Goal: Transaction & Acquisition: Purchase product/service

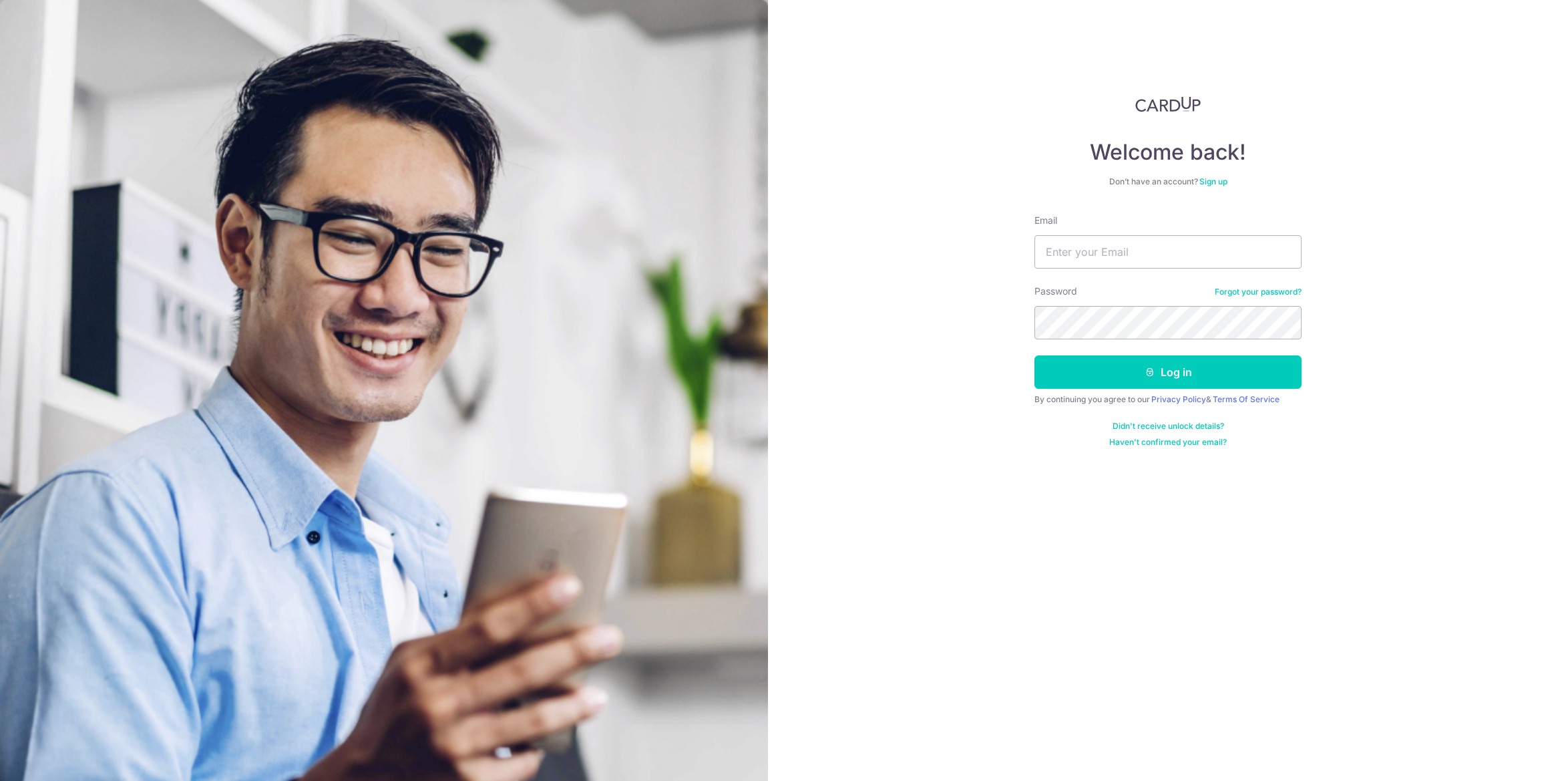
type input "[EMAIL_ADDRESS][DOMAIN_NAME]"
click at [1177, 381] on button "Log in" at bounding box center [1168, 372] width 267 height 34
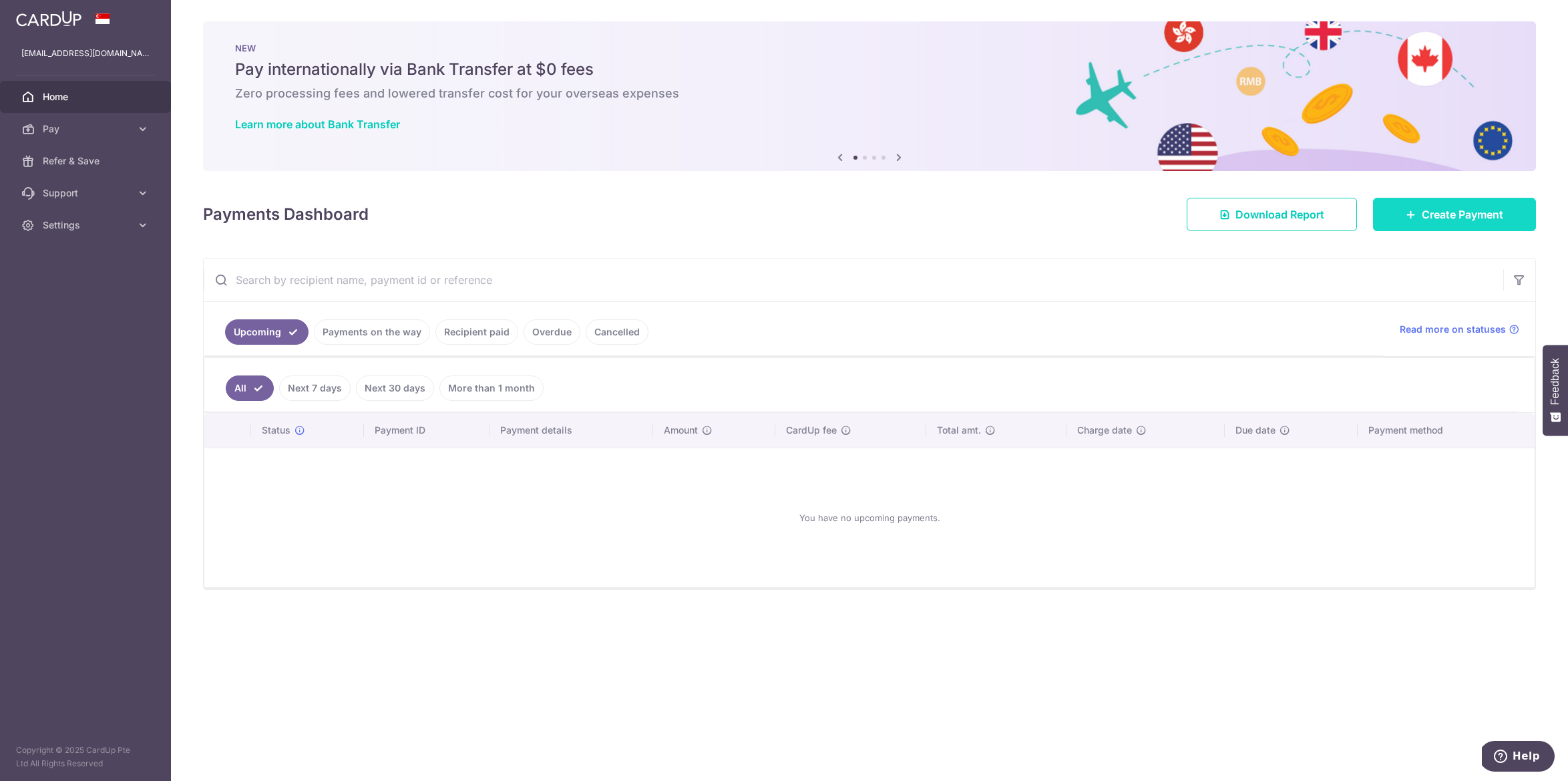
click at [1411, 206] on link "Create Payment" at bounding box center [1455, 214] width 163 height 34
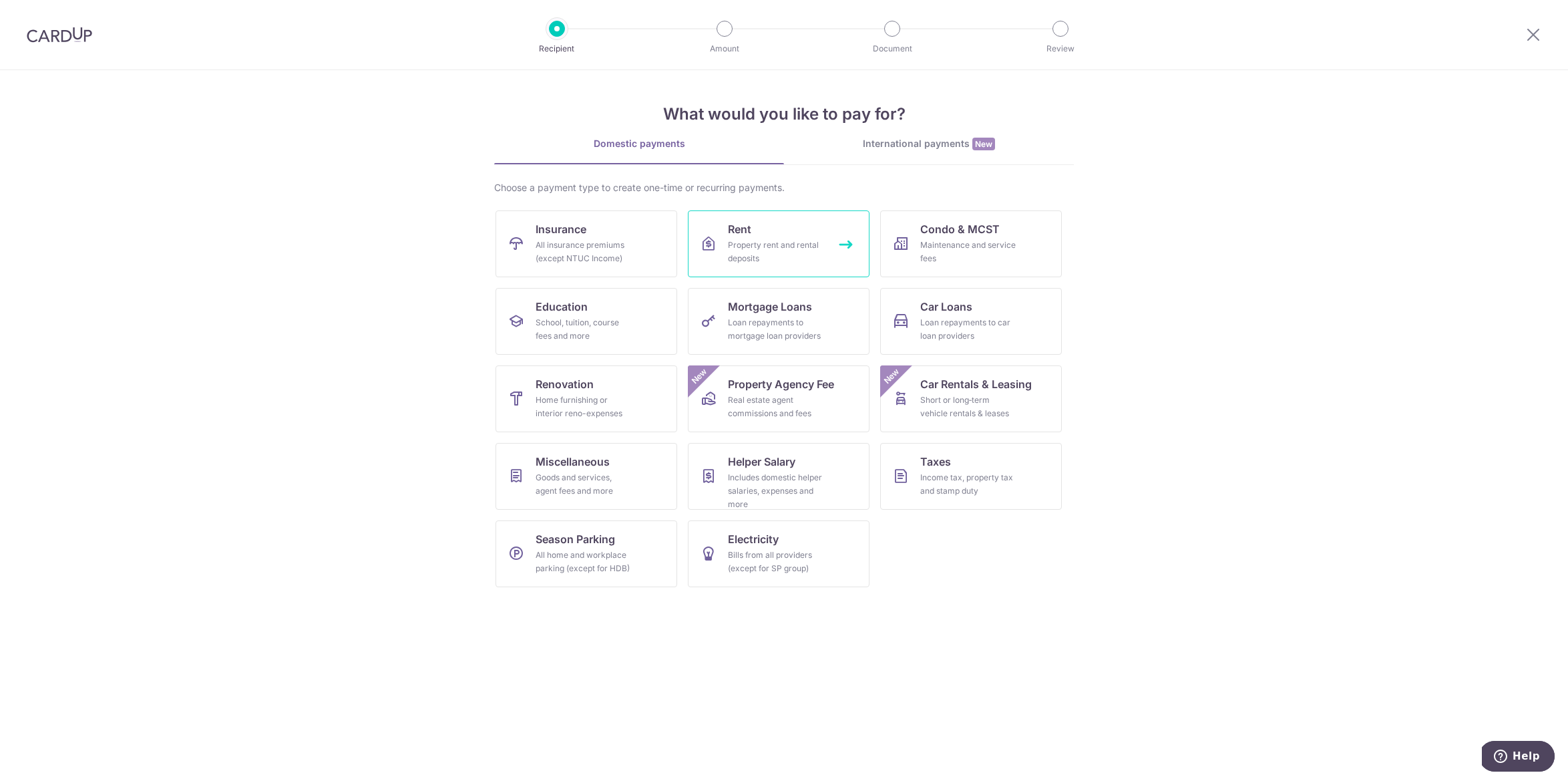
click at [749, 251] on div "Property rent and rental deposits" at bounding box center [775, 252] width 96 height 27
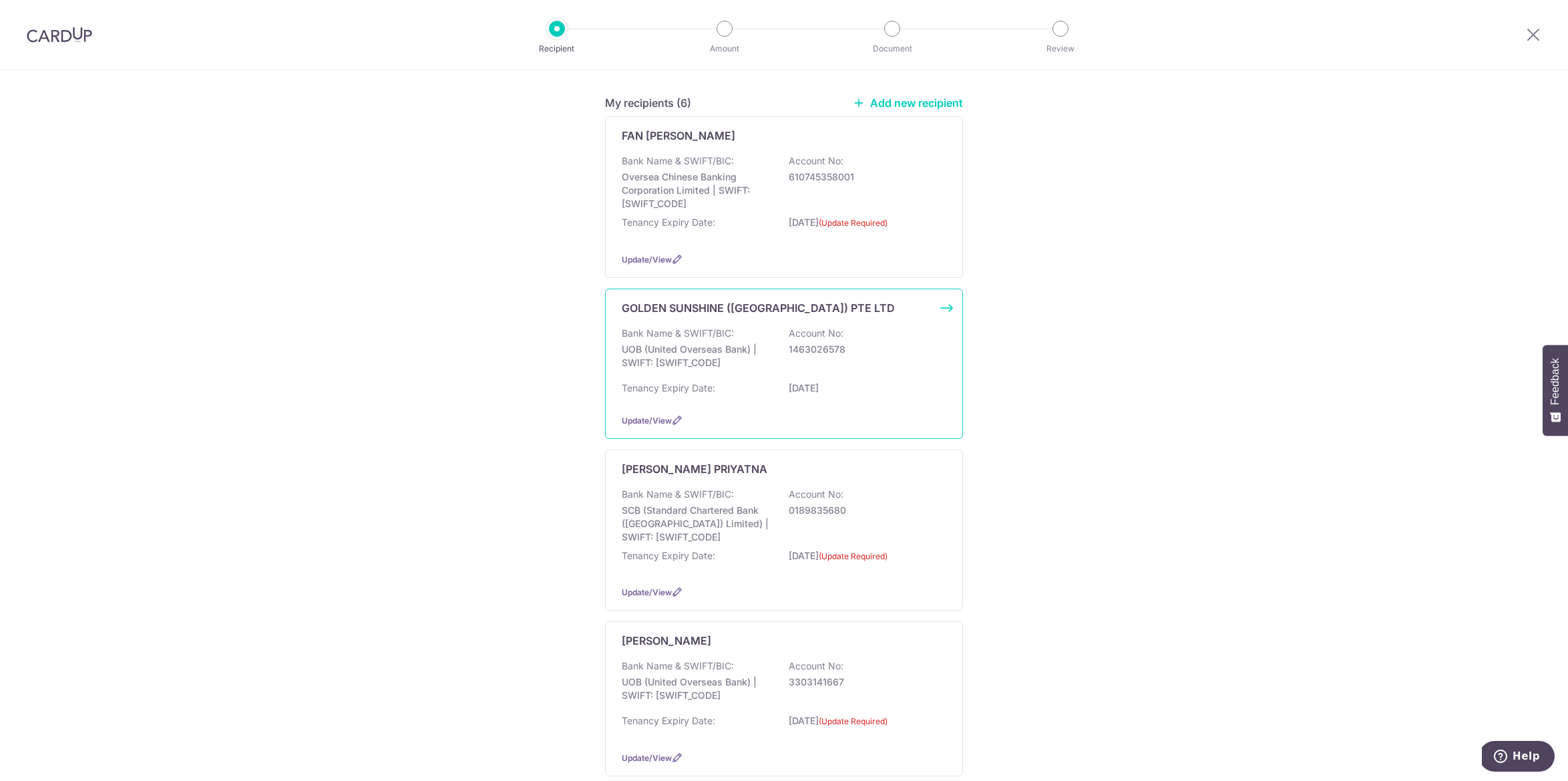
click at [856, 392] on p "28/12/2025" at bounding box center [863, 388] width 149 height 13
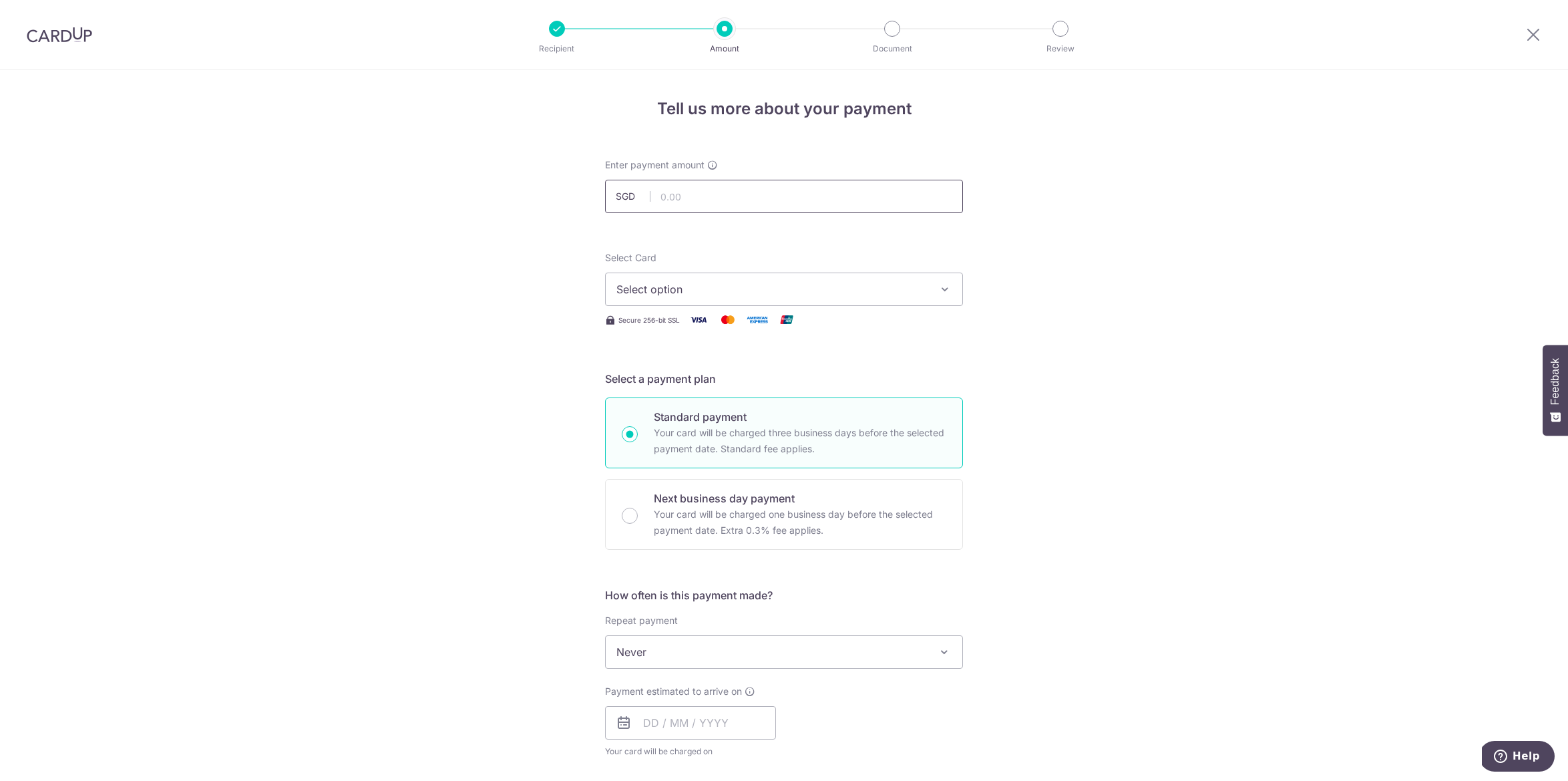
click at [670, 190] on input "text" at bounding box center [784, 196] width 358 height 34
type input "6,000.00"
click at [722, 290] on span "Select option" at bounding box center [772, 289] width 311 height 16
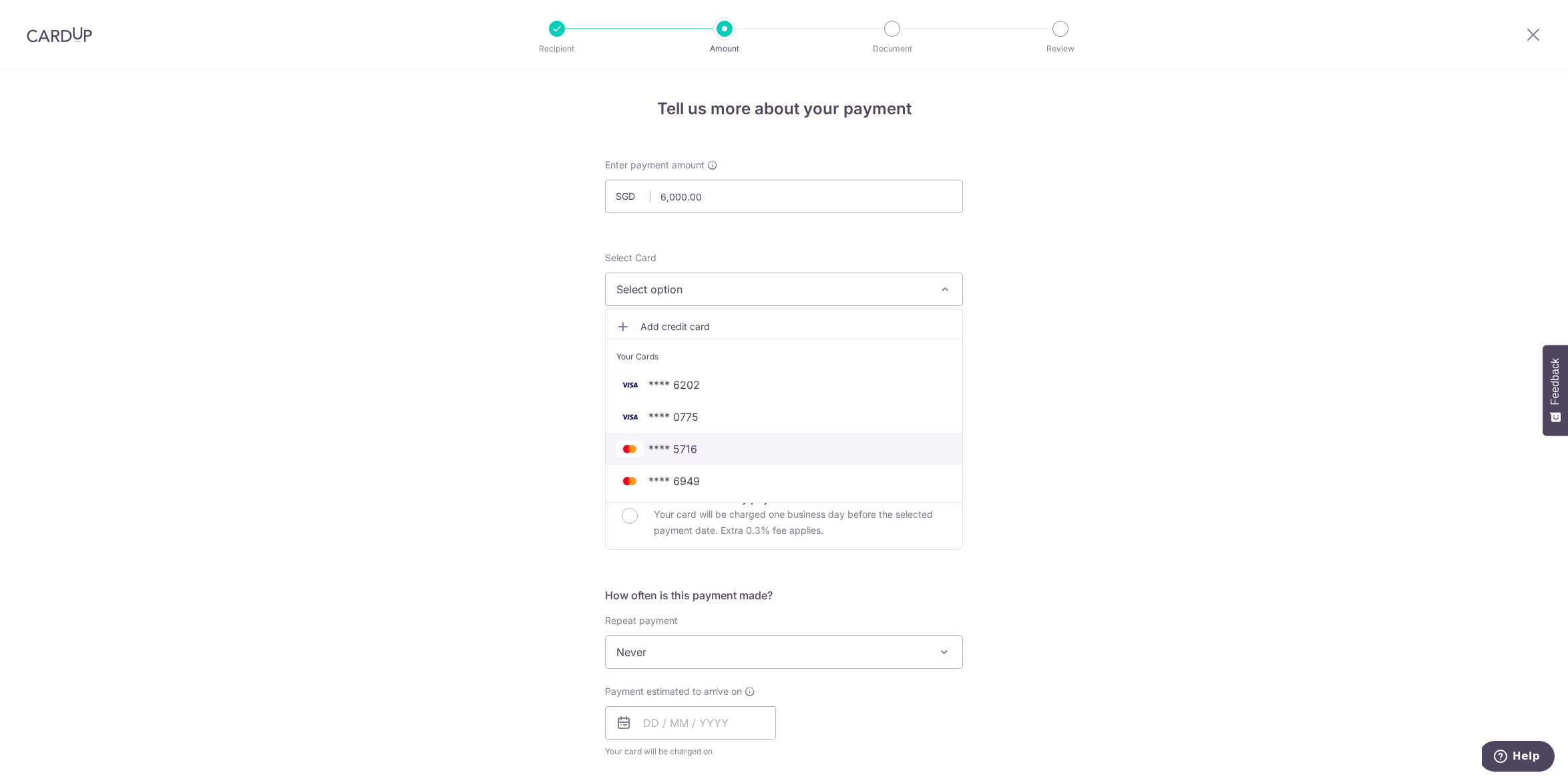
click at [727, 447] on span "**** 5716" at bounding box center [784, 449] width 335 height 16
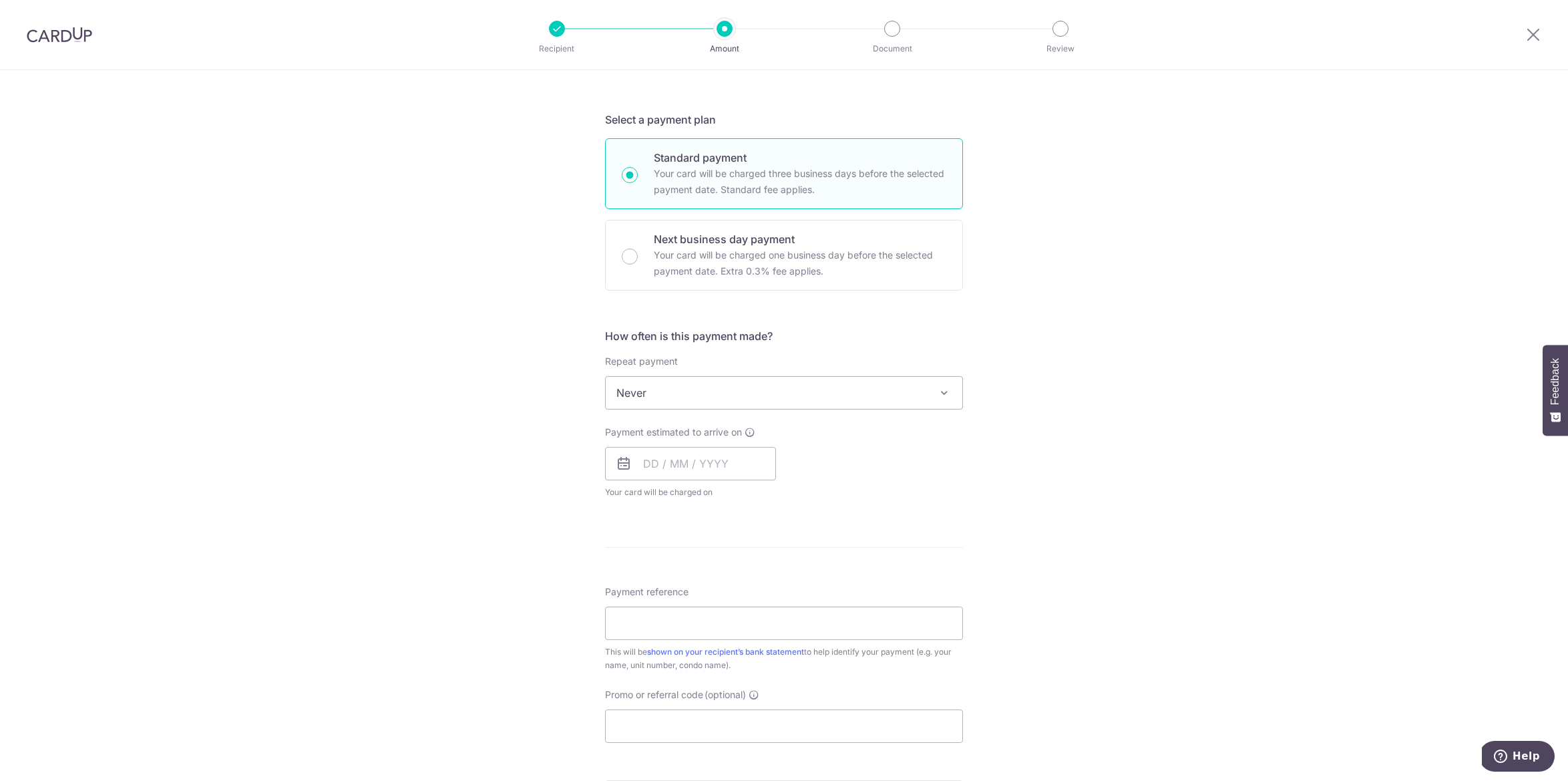
scroll to position [263, 0]
click at [658, 463] on input "text" at bounding box center [690, 460] width 171 height 34
click at [985, 468] on div "Tell us more about your payment Enter payment amount SGD 6,000.00 6000.00 Selec…" at bounding box center [784, 411] width 1568 height 1209
click at [625, 458] on icon at bounding box center [623, 460] width 16 height 16
click at [644, 460] on input "text" at bounding box center [690, 460] width 171 height 34
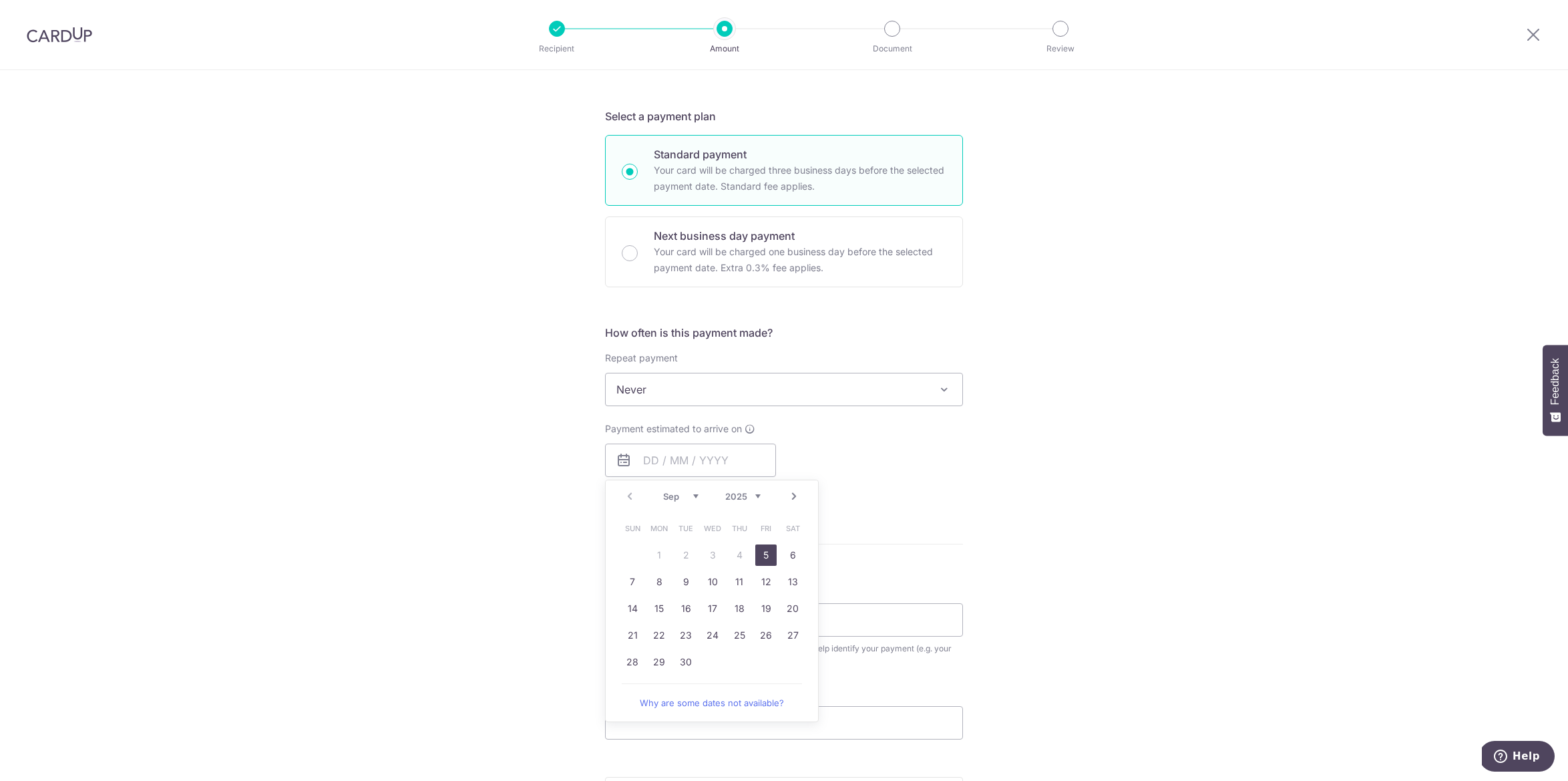
click at [764, 547] on link "5" at bounding box center [766, 555] width 22 height 22
type input "05/09/2025"
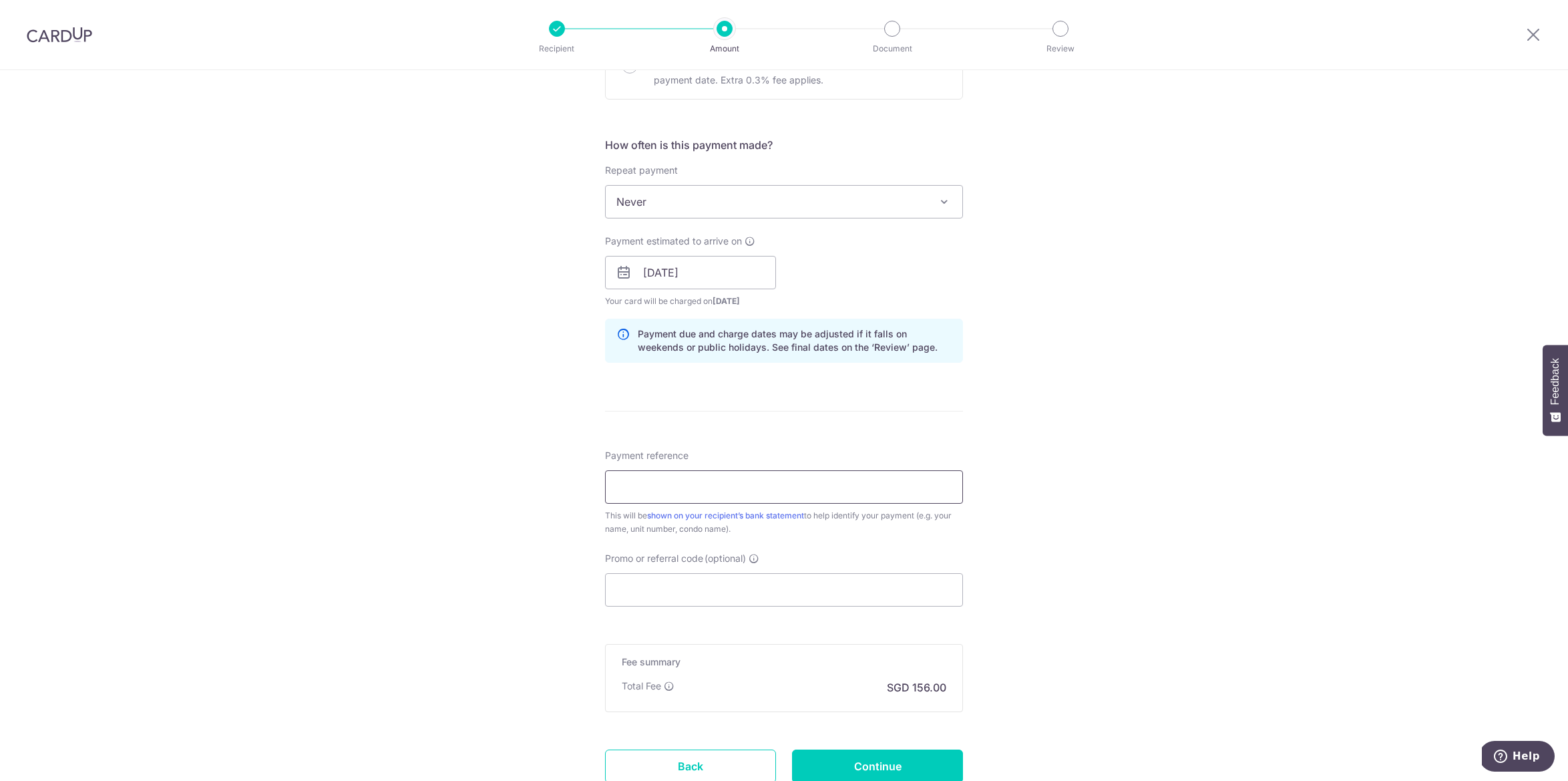
scroll to position [447, 0]
click at [658, 490] on input "Payment reference" at bounding box center [784, 489] width 358 height 34
type input "0602 SARKIES MANSION TAN LK WILEY"
click at [708, 585] on input "Promo or referral code (optional)" at bounding box center [784, 593] width 358 height 34
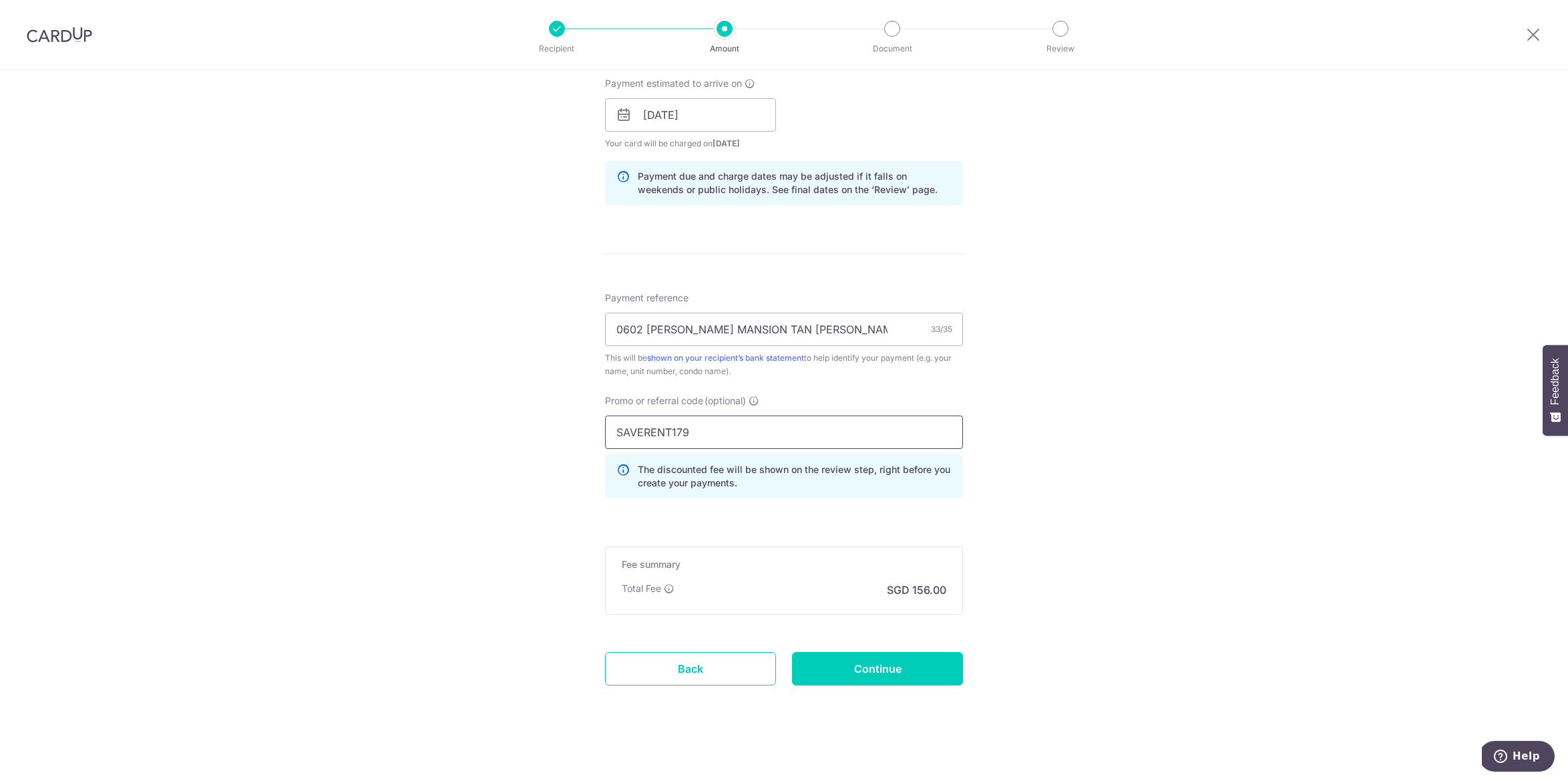
scroll to position [612, 0]
type input "SAVERENT179"
click at [880, 663] on input "Continue" at bounding box center [877, 664] width 171 height 34
type input "Create Schedule"
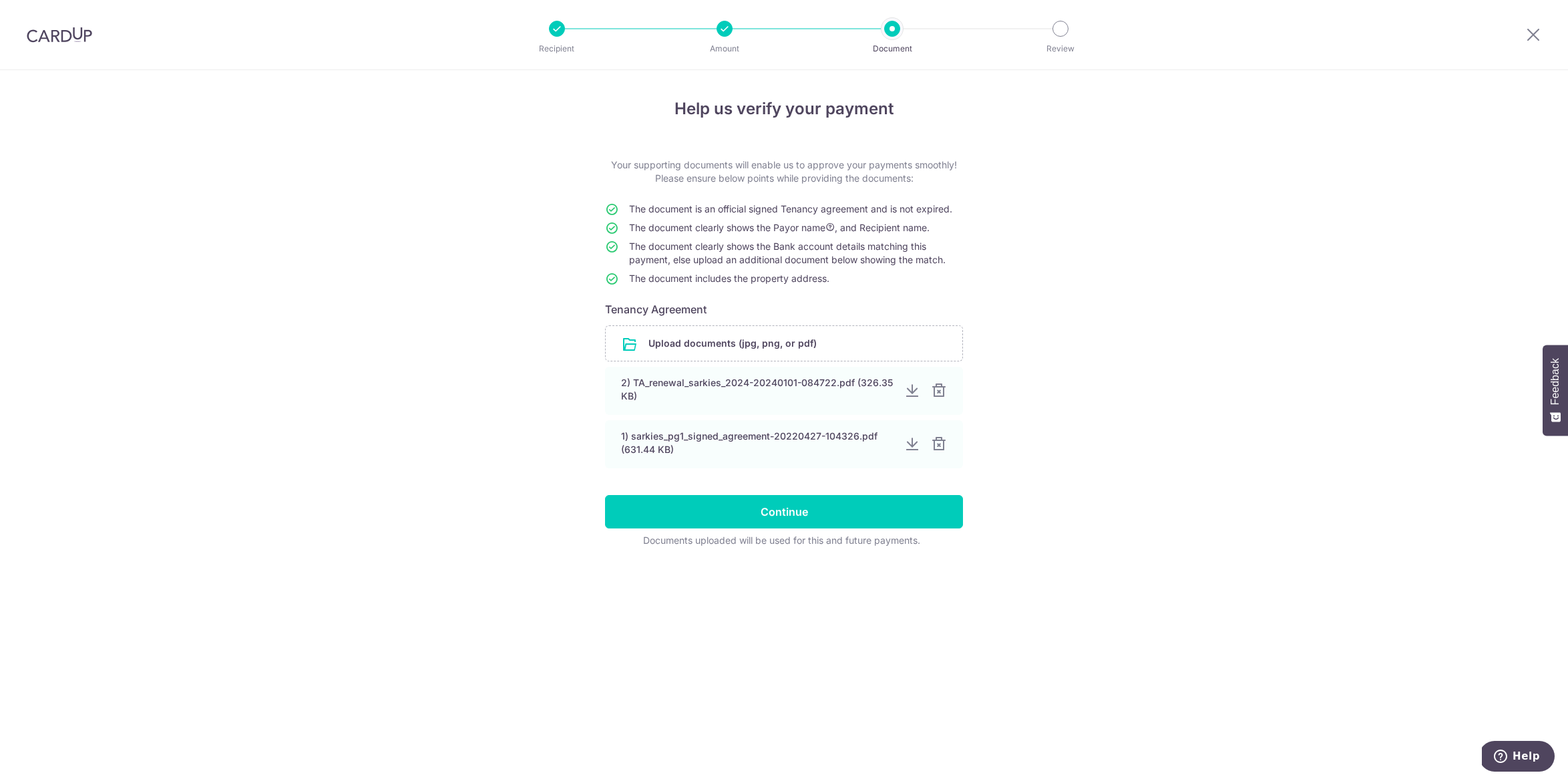
click at [907, 536] on div "Documents uploaded will be used for this and future payments." at bounding box center [781, 541] width 352 height 13
click at [908, 519] on input "Continue" at bounding box center [784, 511] width 358 height 34
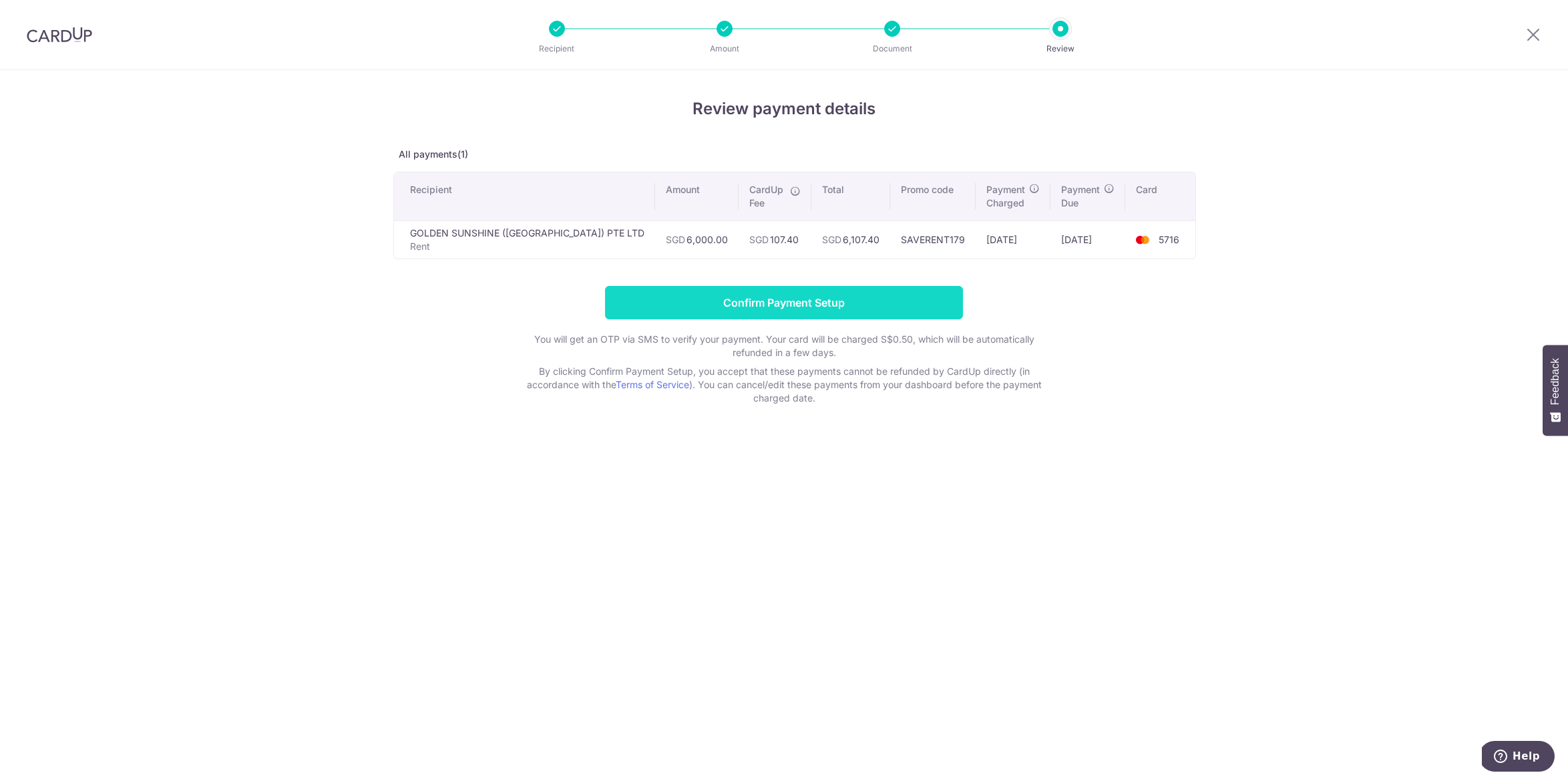
click at [749, 298] on input "Confirm Payment Setup" at bounding box center [784, 302] width 358 height 34
click at [760, 301] on input "Confirm Payment Setup" at bounding box center [784, 302] width 358 height 34
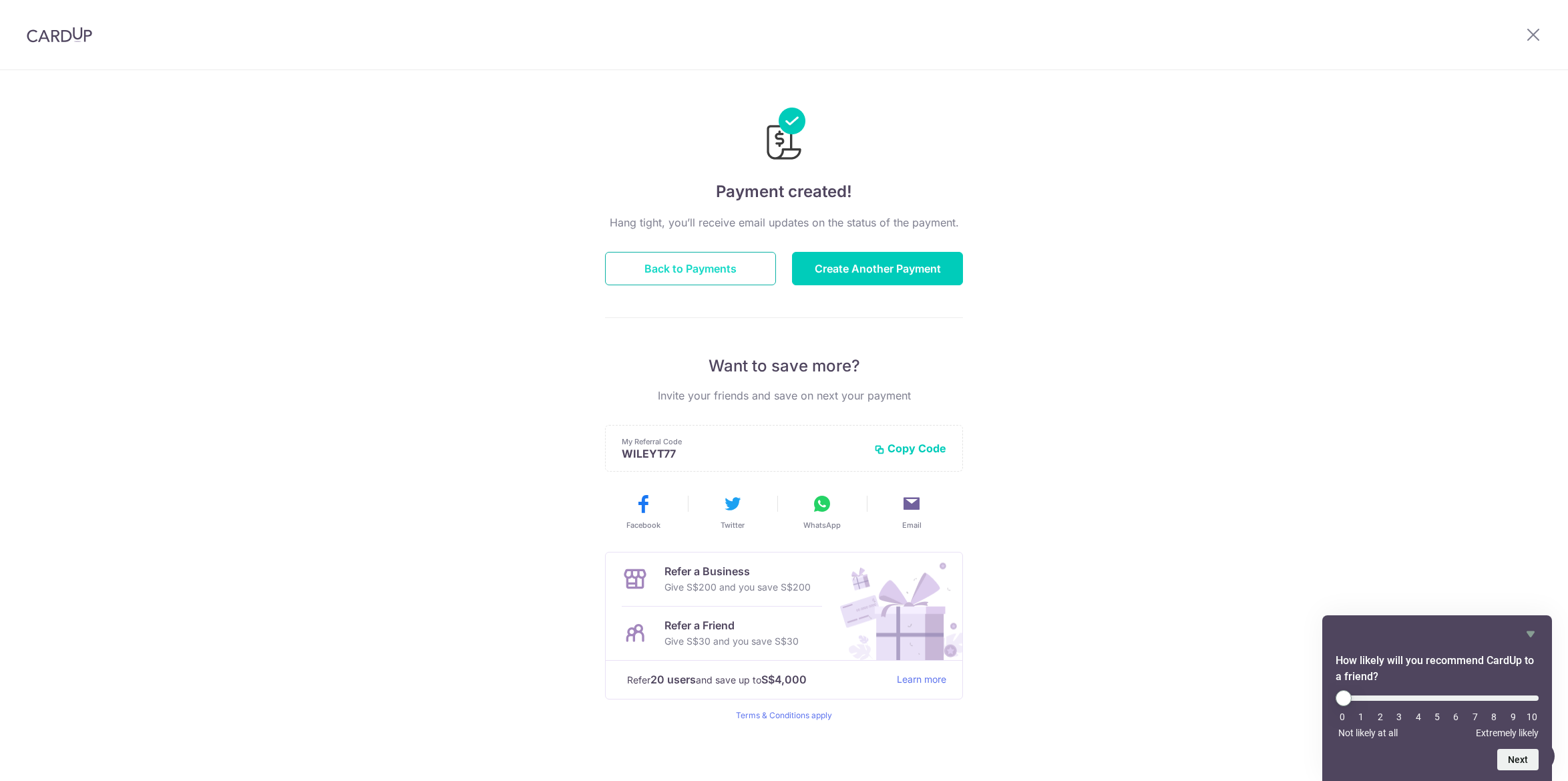
click at [728, 276] on button "Back to Payments" at bounding box center [690, 268] width 171 height 34
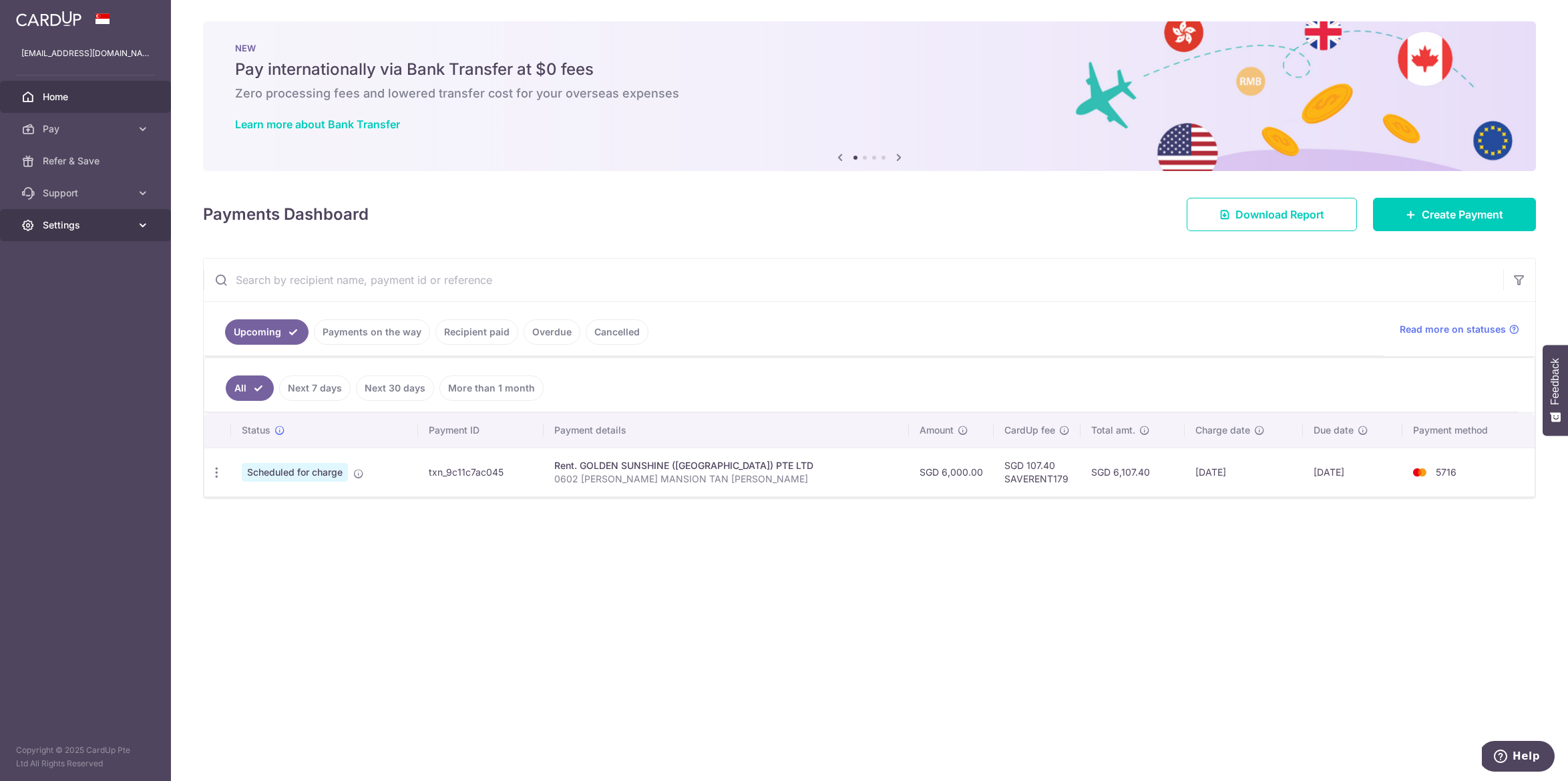
click at [139, 228] on icon at bounding box center [143, 225] width 13 height 13
click at [63, 286] on span "Logout" at bounding box center [87, 289] width 88 height 13
